Goal: Transaction & Acquisition: Purchase product/service

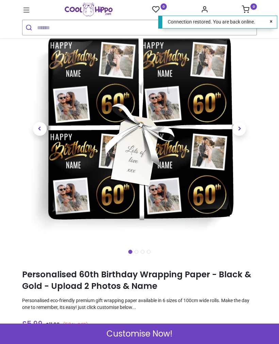
scroll to position [65, 0]
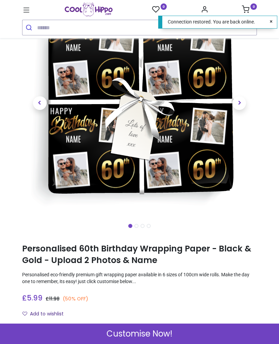
click at [221, 333] on div "Customise Now!" at bounding box center [139, 333] width 279 height 20
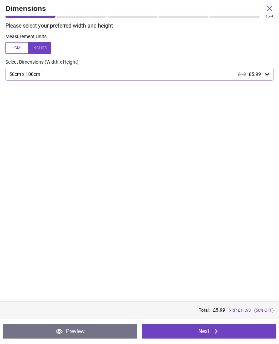
click at [263, 72] on div "50cm x 100cm £12 £5.99" at bounding box center [135, 74] width 255 height 6
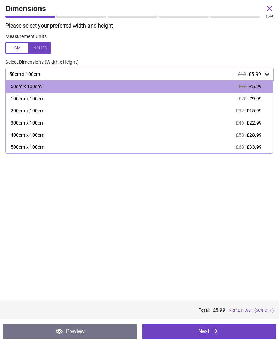
click at [261, 95] on div "100cm x 100cm £20 £9.99" at bounding box center [139, 99] width 267 height 12
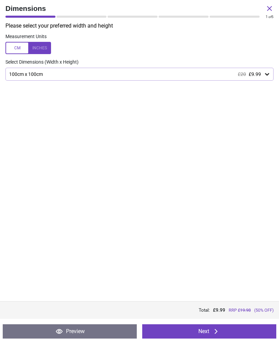
click at [237, 334] on button "Next" at bounding box center [209, 331] width 134 height 14
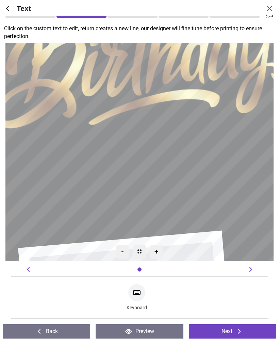
click at [147, 155] on textarea at bounding box center [139, 152] width 215 height 46
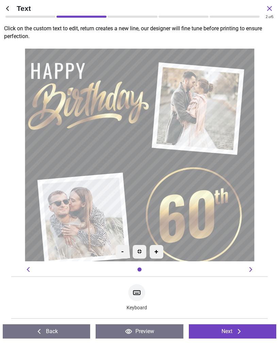
type textarea "****"
click at [234, 332] on button "Next" at bounding box center [232, 331] width 87 height 14
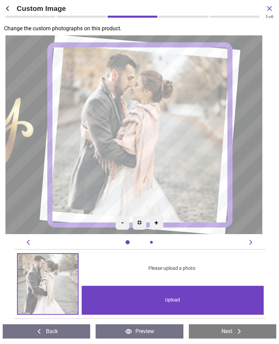
click at [193, 299] on div "Upload" at bounding box center [173, 300] width 182 height 29
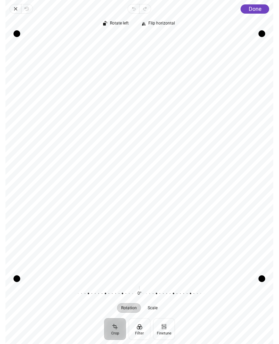
click at [252, 9] on span "Done" at bounding box center [254, 9] width 13 height 6
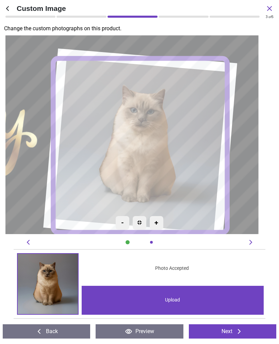
click at [176, 300] on div "Upload" at bounding box center [173, 300] width 182 height 29
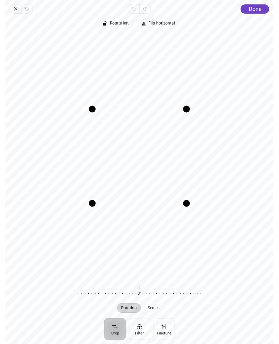
click at [251, 12] on span "Done" at bounding box center [254, 9] width 13 height 6
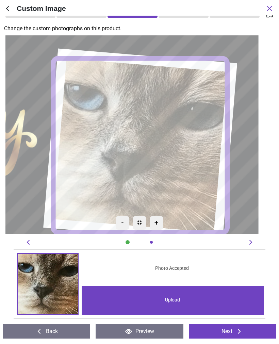
click at [247, 328] on button "Next" at bounding box center [232, 331] width 87 height 14
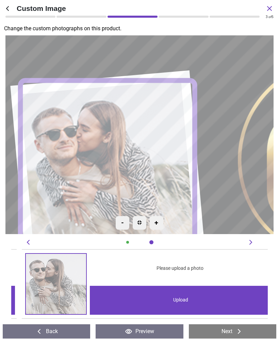
scroll to position [0, 256]
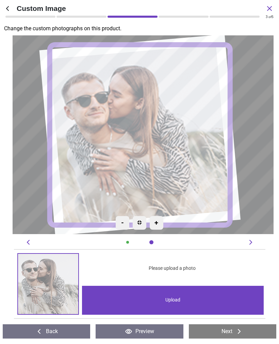
click at [201, 299] on div "Upload" at bounding box center [173, 300] width 182 height 29
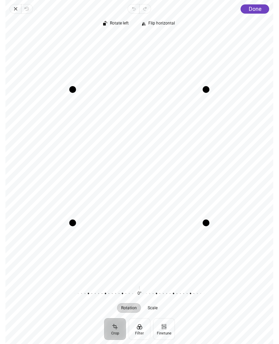
click at [252, 11] on span "Done" at bounding box center [254, 9] width 13 height 6
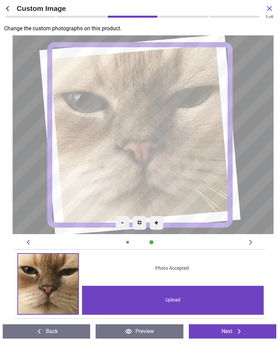
click at [245, 326] on button "Next" at bounding box center [232, 331] width 87 height 14
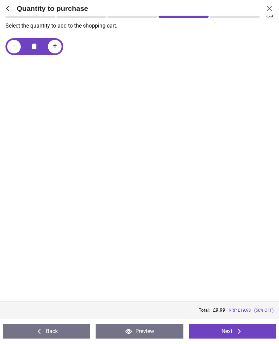
click at [242, 333] on icon at bounding box center [239, 331] width 8 height 8
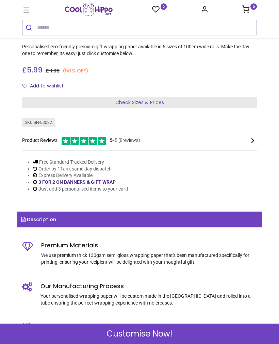
scroll to position [299, 0]
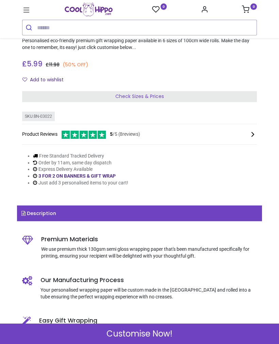
click at [188, 337] on div "Customise Now!" at bounding box center [139, 333] width 279 height 20
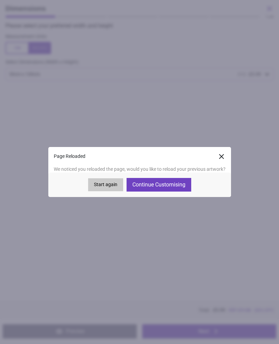
click at [179, 188] on button "Continue Customising" at bounding box center [158, 185] width 65 height 14
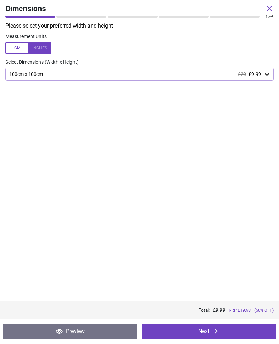
click at [227, 336] on button "Next" at bounding box center [209, 331] width 134 height 14
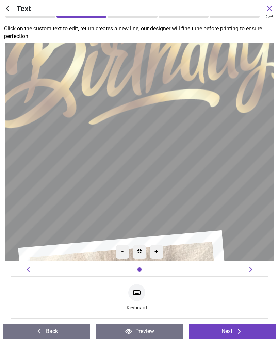
click at [235, 333] on button "Next" at bounding box center [232, 331] width 87 height 14
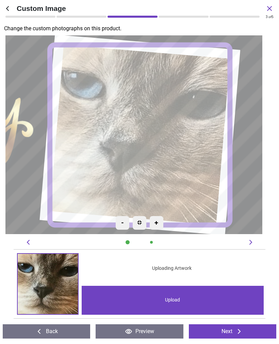
click at [180, 160] on image at bounding box center [139, 135] width 180 height 180
click at [219, 301] on div "Upload" at bounding box center [173, 300] width 182 height 29
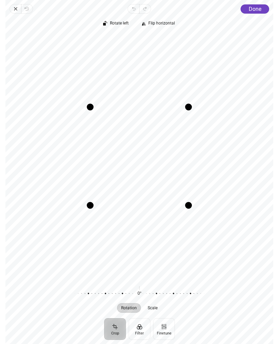
click at [253, 4] on button "Done" at bounding box center [255, 8] width 29 height 9
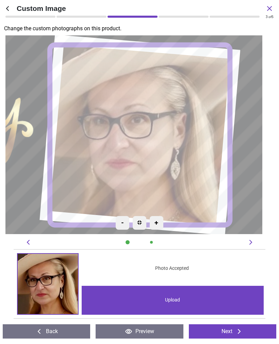
click at [243, 332] on icon at bounding box center [239, 331] width 8 height 8
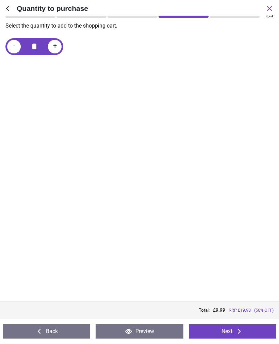
click at [64, 331] on button "Back" at bounding box center [46, 331] width 87 height 14
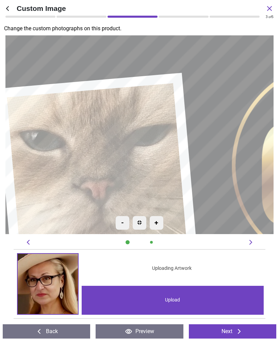
click at [118, 184] on image at bounding box center [96, 173] width 180 height 180
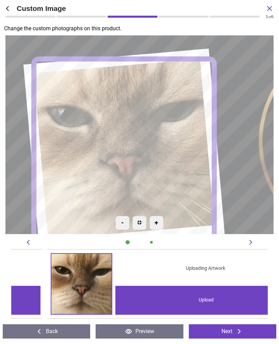
scroll to position [0, 256]
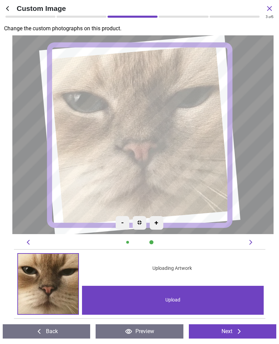
click at [212, 304] on div "Upload" at bounding box center [173, 300] width 182 height 29
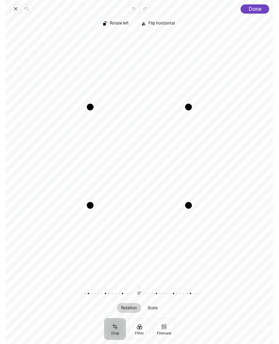
click at [254, 10] on span "Done" at bounding box center [254, 9] width 13 height 6
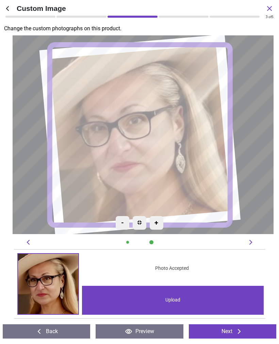
click at [249, 331] on button "Next" at bounding box center [232, 331] width 87 height 14
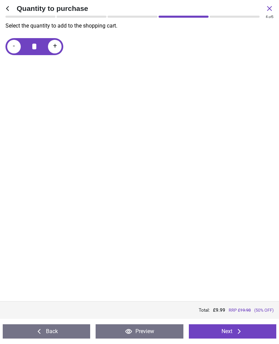
click at [167, 332] on button "Preview" at bounding box center [139, 331] width 87 height 14
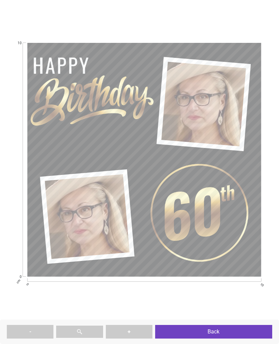
click at [142, 328] on button "+" at bounding box center [129, 332] width 47 height 14
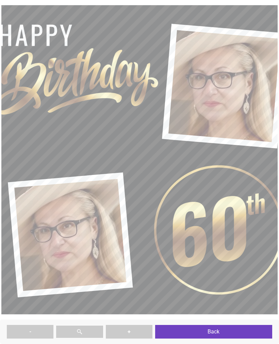
click at [29, 331] on button "-" at bounding box center [30, 332] width 47 height 14
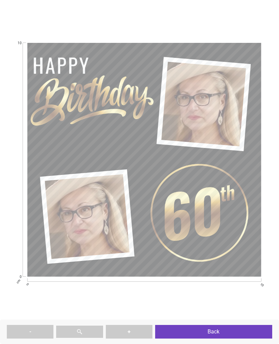
click at [235, 331] on button "Back" at bounding box center [213, 332] width 117 height 14
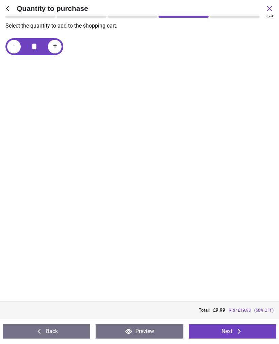
click at [247, 330] on button "Next" at bounding box center [232, 331] width 87 height 14
